Goal: Navigation & Orientation: Find specific page/section

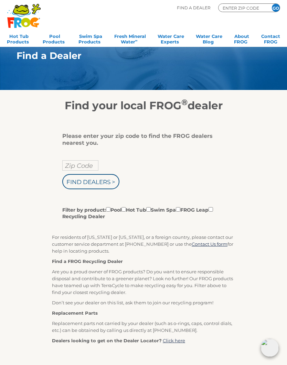
click at [85, 161] on input "Zip Code" at bounding box center [80, 165] width 36 height 10
type input "Zip Code"
click at [86, 166] on input "text" at bounding box center [80, 165] width 36 height 10
type input "12866"
click at [126, 209] on input "Filter by product: Pool Hot Tub Swim Spa FROG Leap Recycling Dealer" at bounding box center [124, 209] width 4 height 4
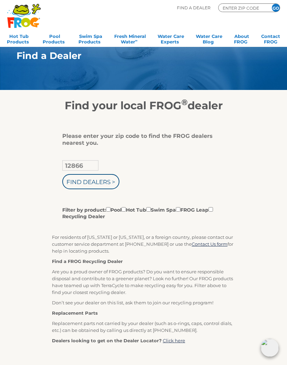
checkbox input "true"
click at [105, 181] on input "Find Dealers >" at bounding box center [90, 181] width 57 height 15
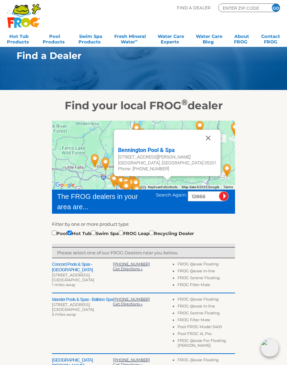
click at [117, 149] on img "Islander Pools & Spas - Ballston Spa - 5 miles away." at bounding box center [127, 160] width 21 height 24
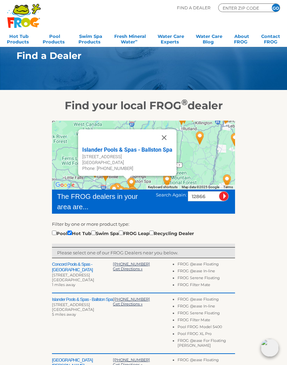
click at [167, 137] on button "Close" at bounding box center [164, 137] width 17 height 17
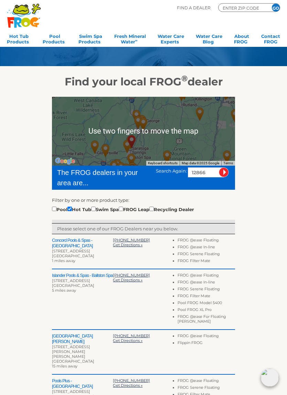
scroll to position [24, 0]
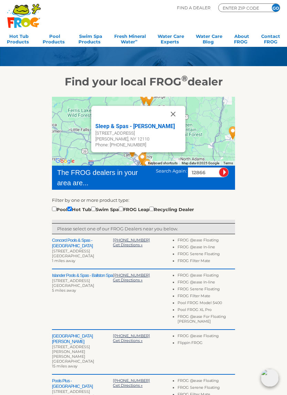
click at [176, 116] on button "Close" at bounding box center [173, 114] width 17 height 17
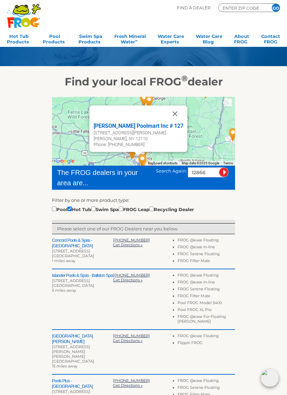
click at [178, 117] on button "Close" at bounding box center [175, 113] width 17 height 17
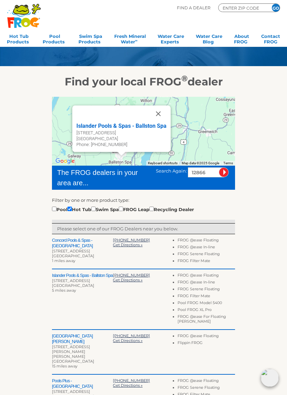
click at [160, 113] on button "Close" at bounding box center [158, 113] width 17 height 17
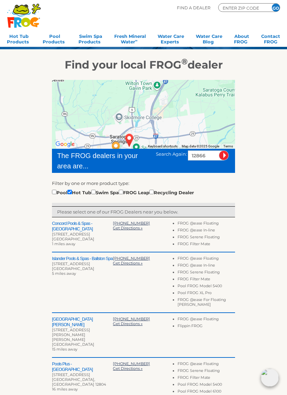
scroll to position [41, 0]
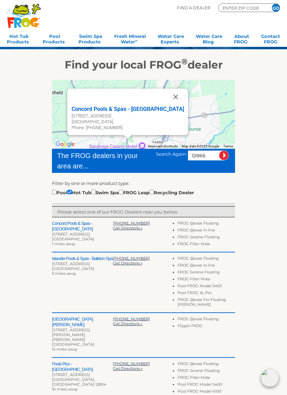
click at [173, 100] on button "Close" at bounding box center [175, 96] width 17 height 17
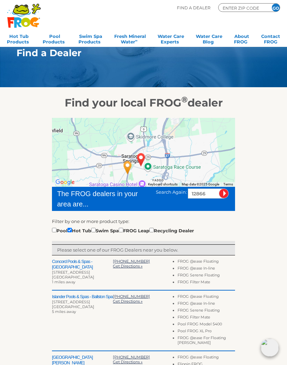
scroll to position [0, 0]
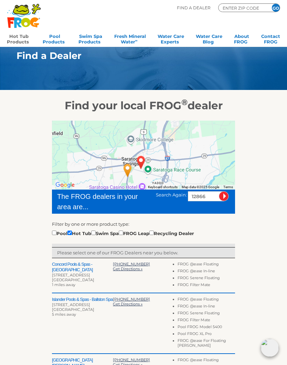
click at [16, 39] on link "Hot Tub Products" at bounding box center [19, 38] width 24 height 14
